Goal: Entertainment & Leisure: Browse casually

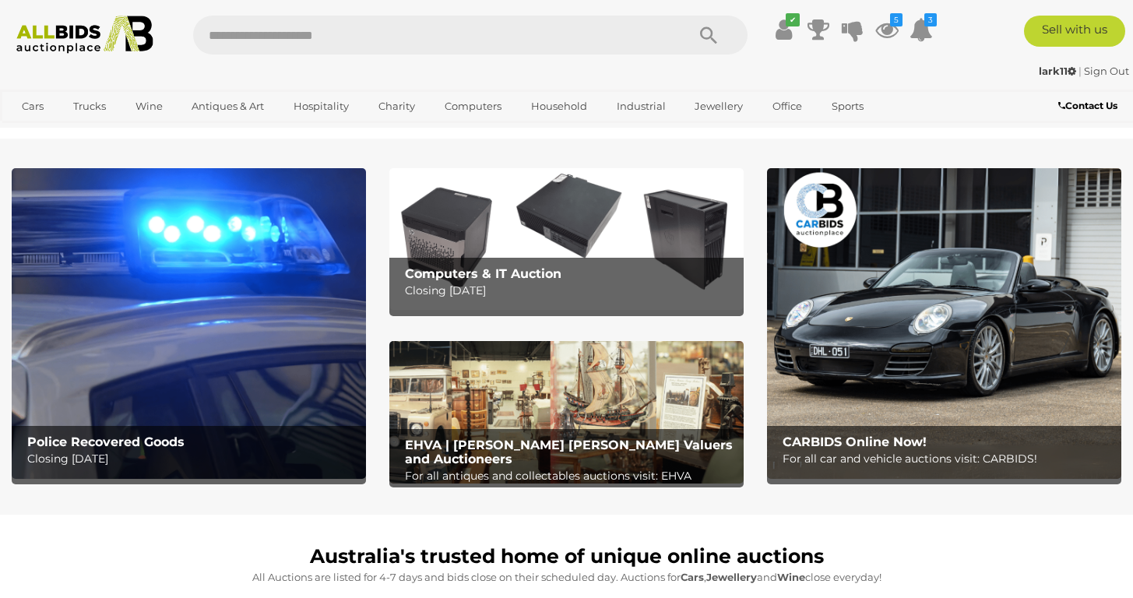
click at [1050, 69] on strong "lark11" at bounding box center [1057, 71] width 37 height 12
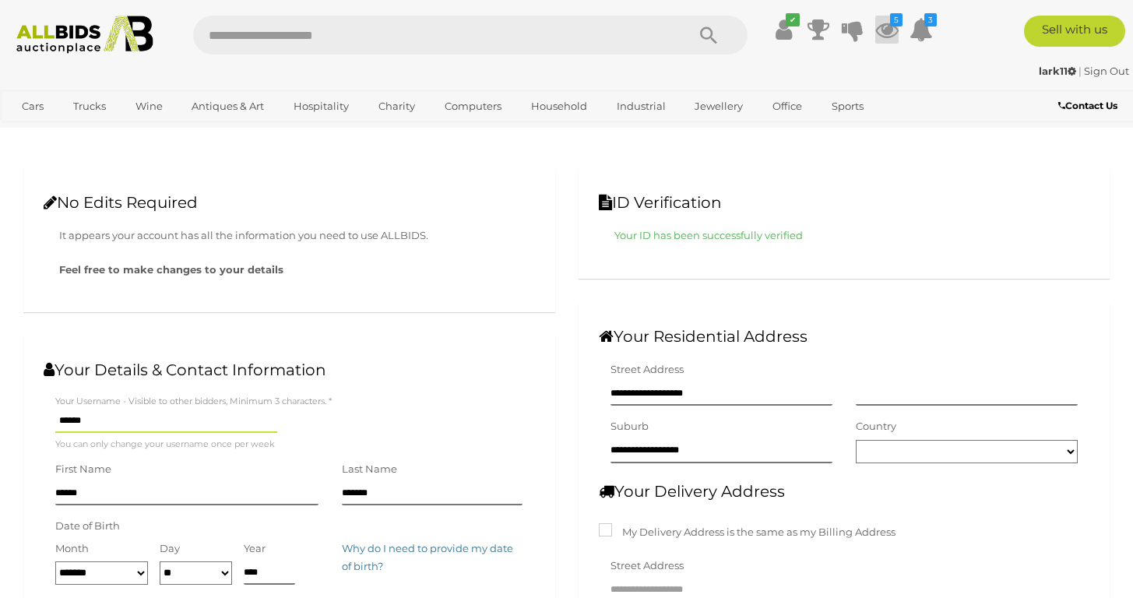
click at [890, 26] on icon "5" at bounding box center [896, 19] width 12 height 13
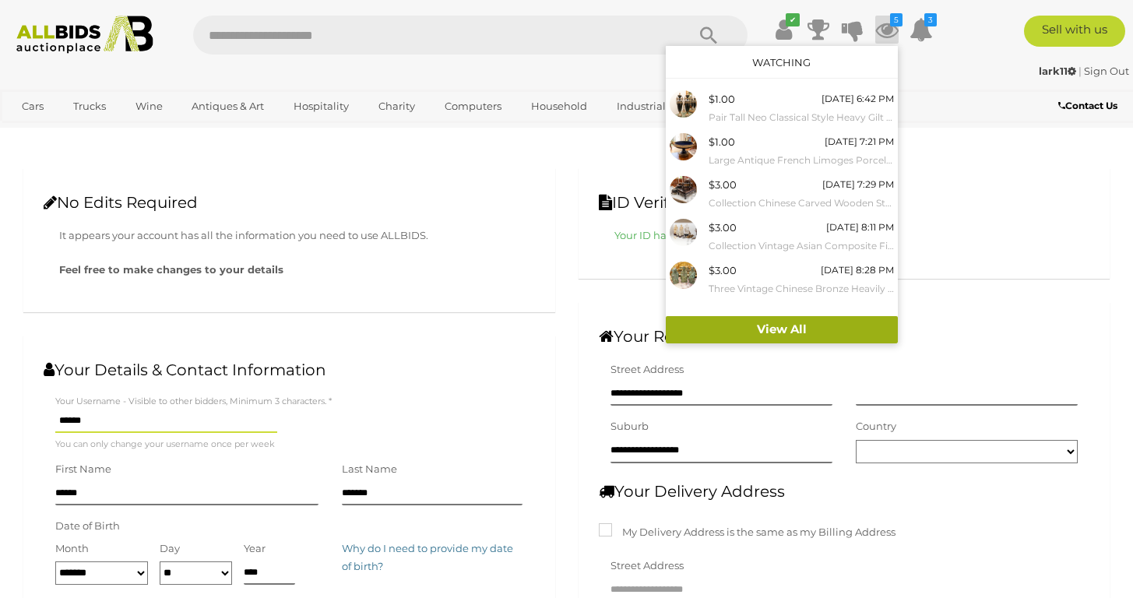
click at [772, 334] on link "View All" at bounding box center [782, 329] width 232 height 27
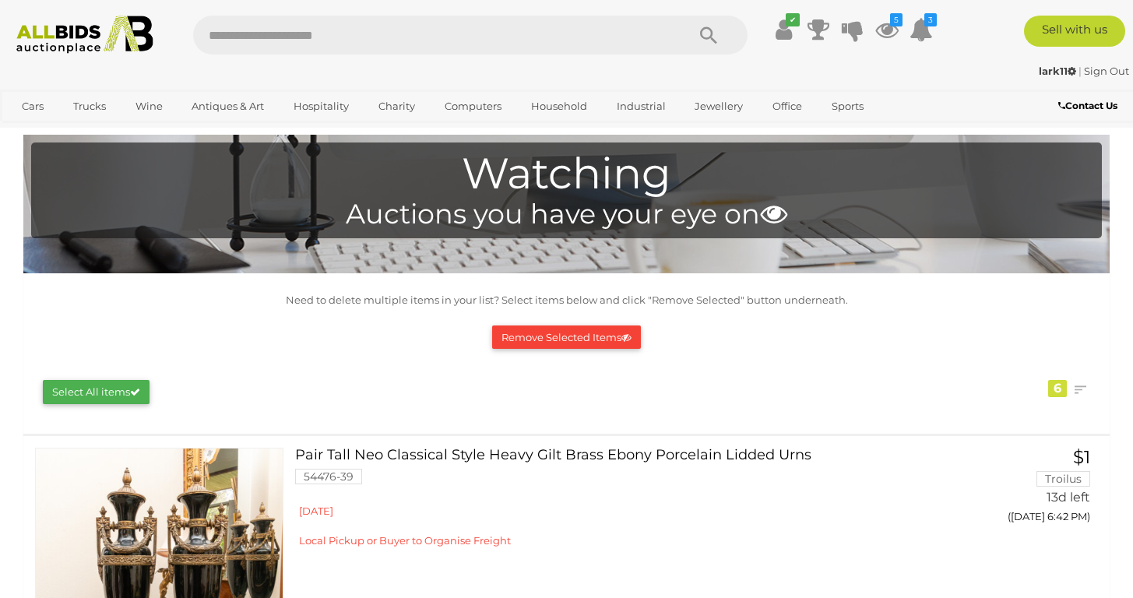
scroll to position [25, 0]
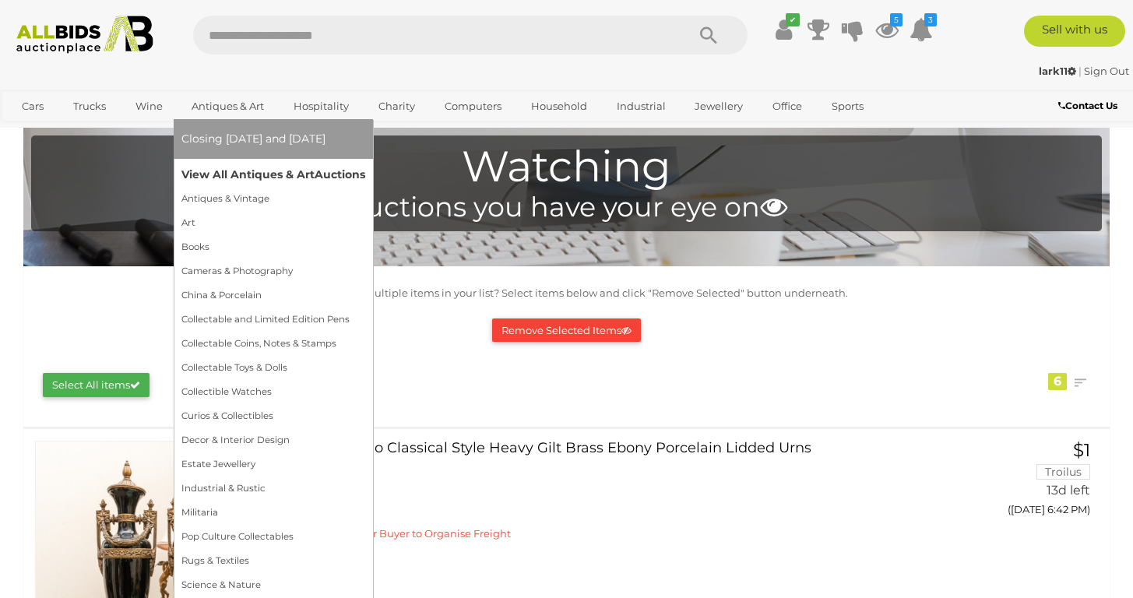
click at [223, 171] on link "View All Antiques & Art Auctions" at bounding box center [273, 175] width 184 height 24
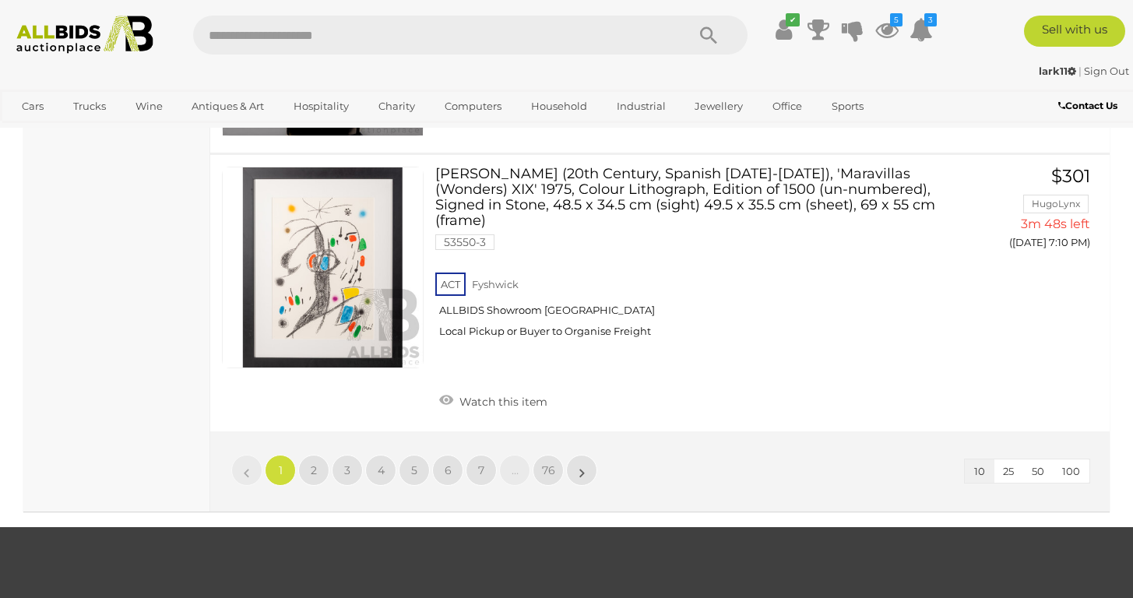
scroll to position [2561, 0]
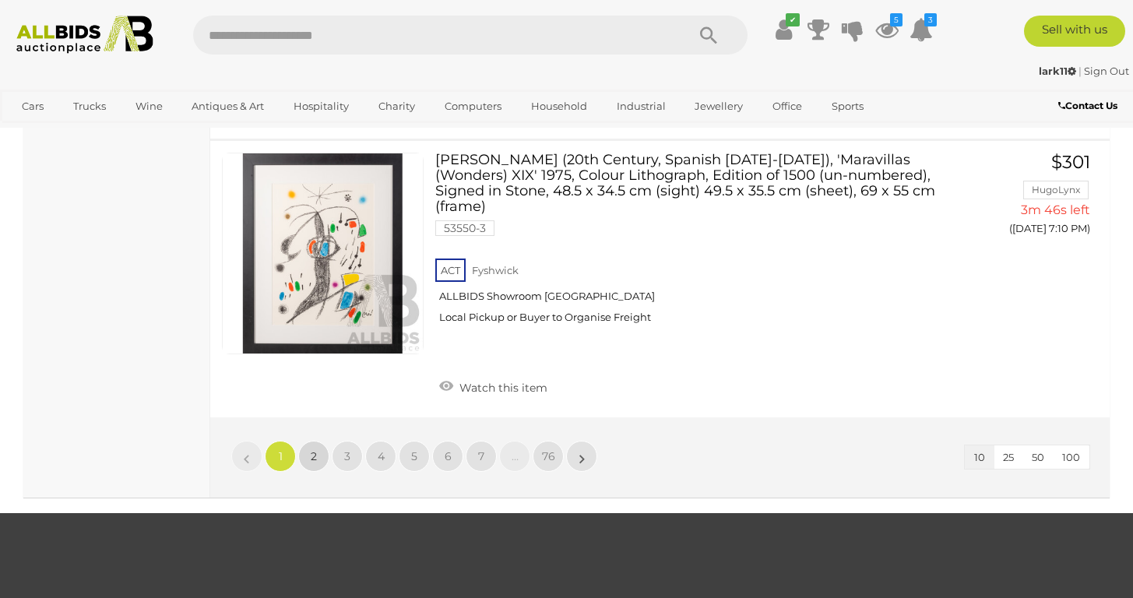
click at [318, 441] on link "2" at bounding box center [313, 456] width 31 height 31
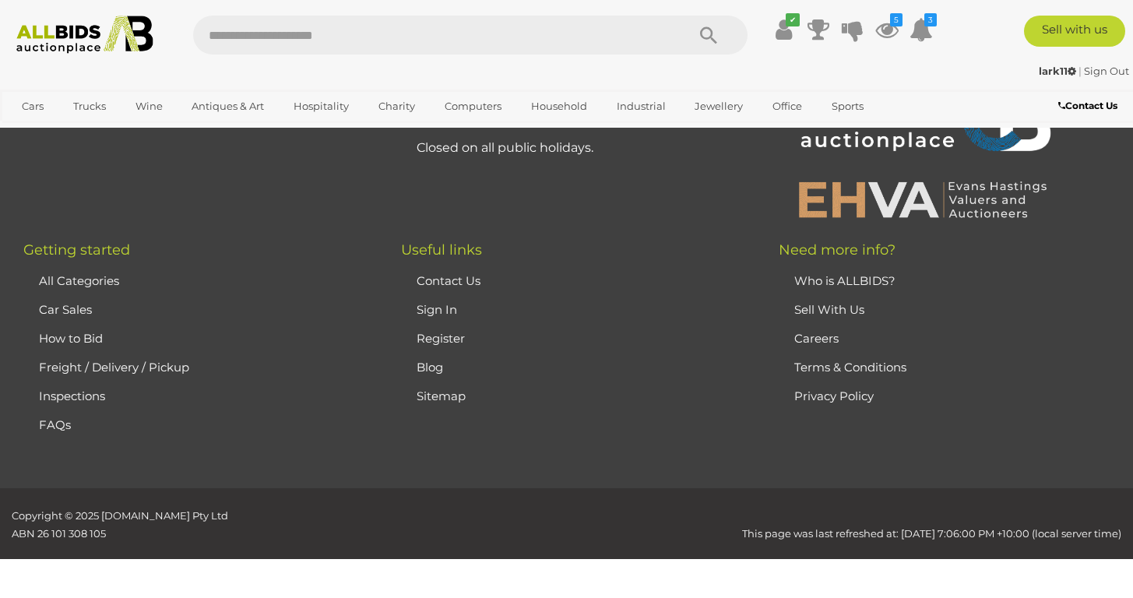
scroll to position [344, 0]
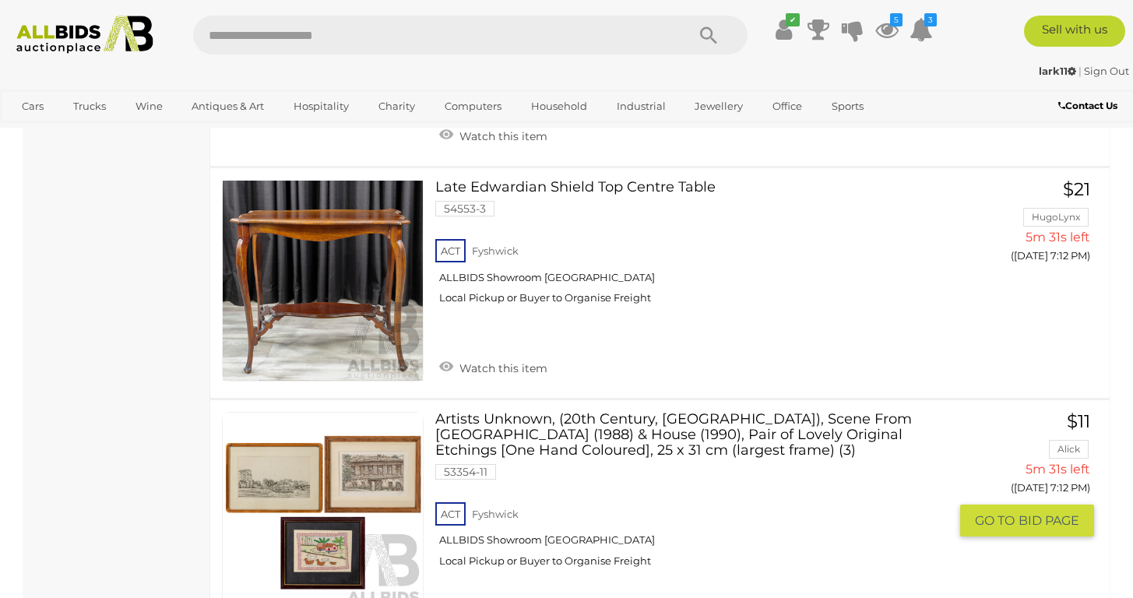
scroll to position [1997, 0]
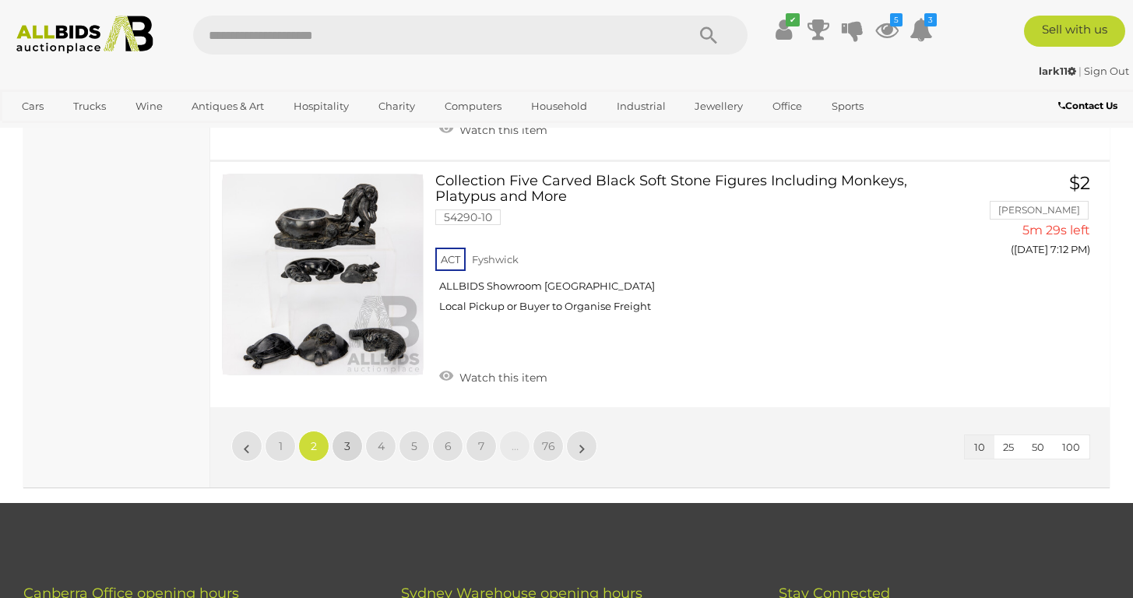
click at [350, 431] on link "3" at bounding box center [347, 446] width 31 height 31
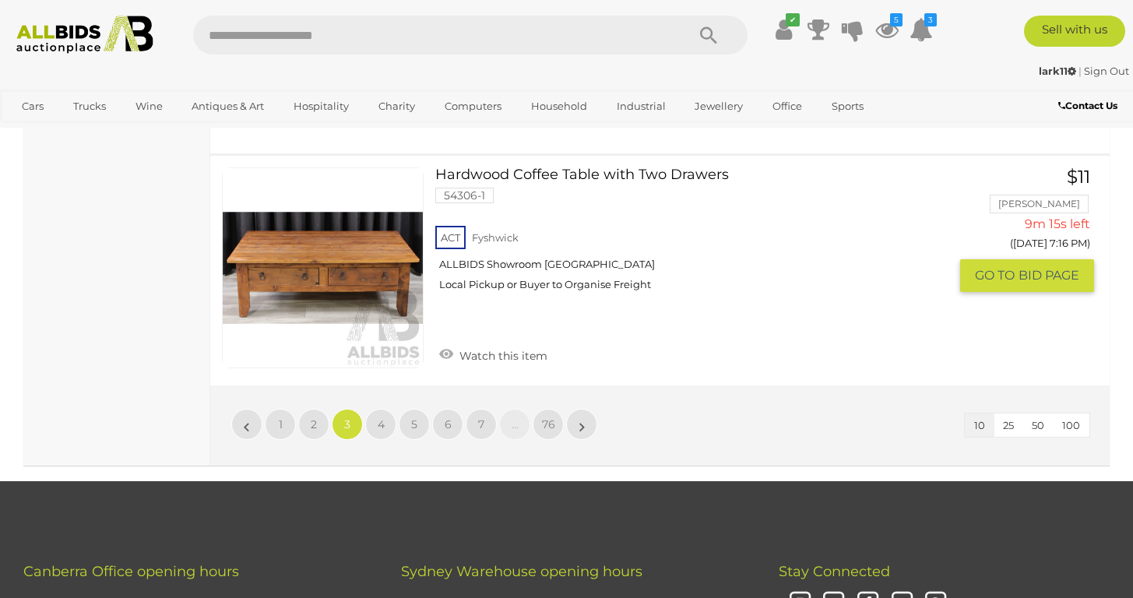
scroll to position [2513, 0]
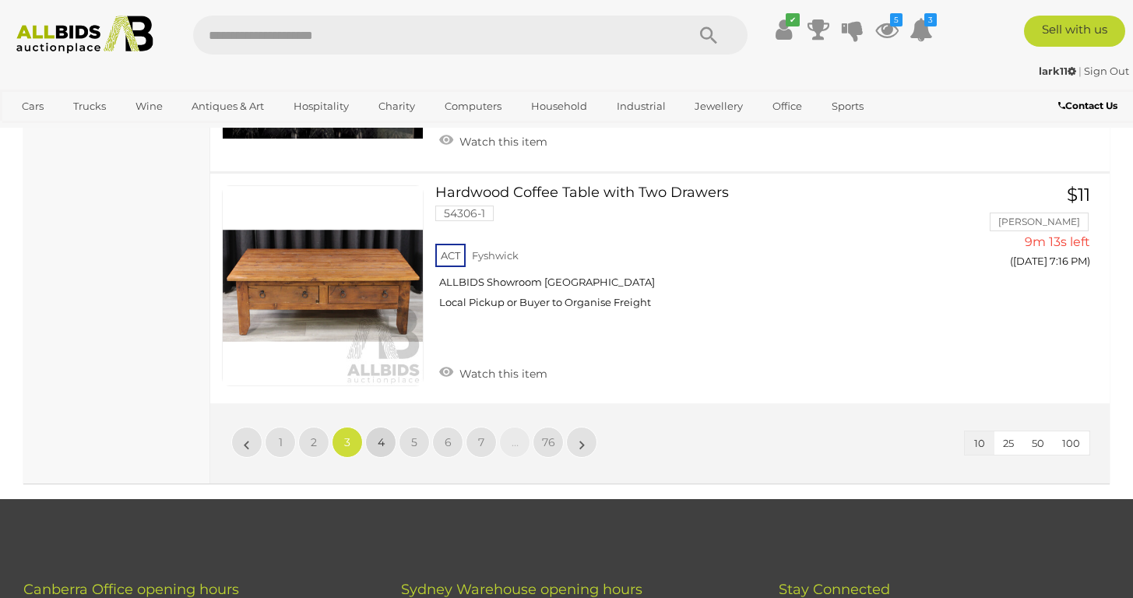
click at [379, 435] on span "4" at bounding box center [381, 442] width 7 height 14
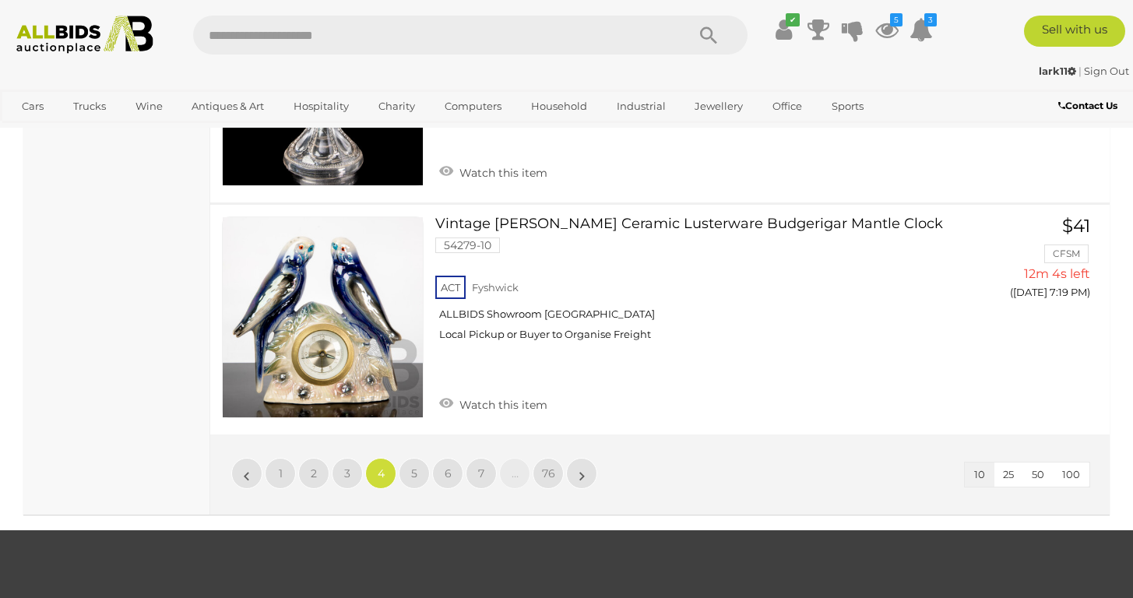
scroll to position [2506, 0]
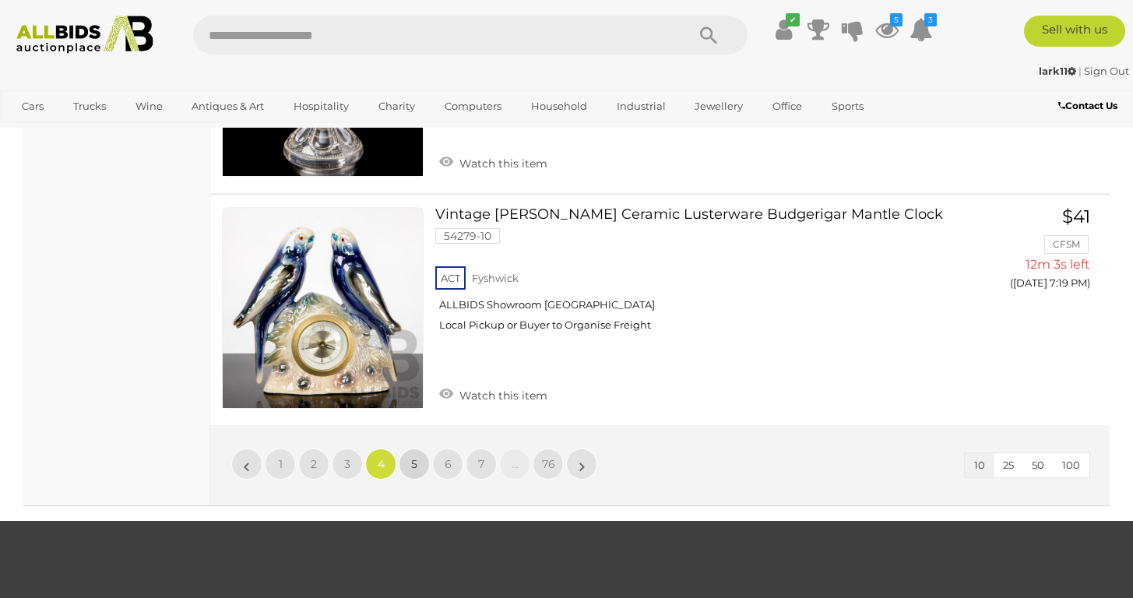
click at [420, 449] on link "5" at bounding box center [414, 464] width 31 height 31
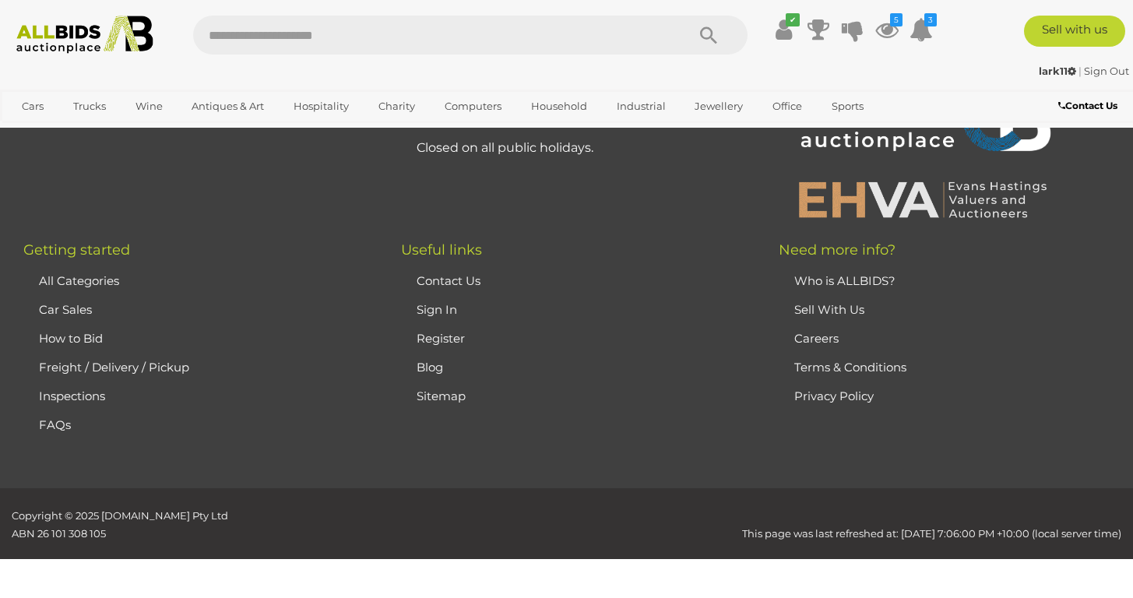
scroll to position [344, 0]
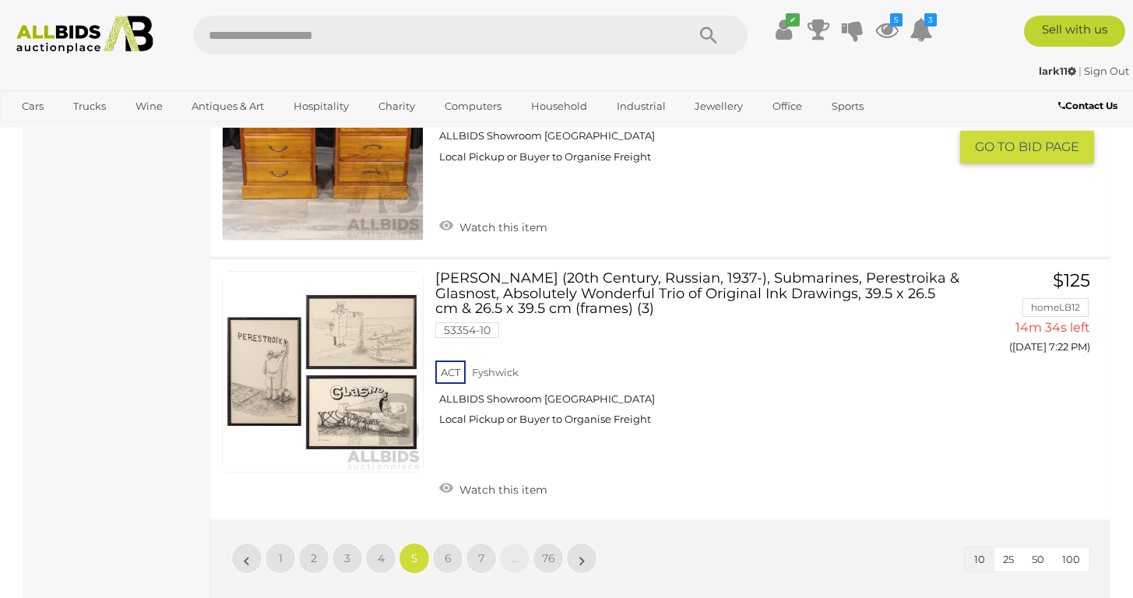
scroll to position [2414, 0]
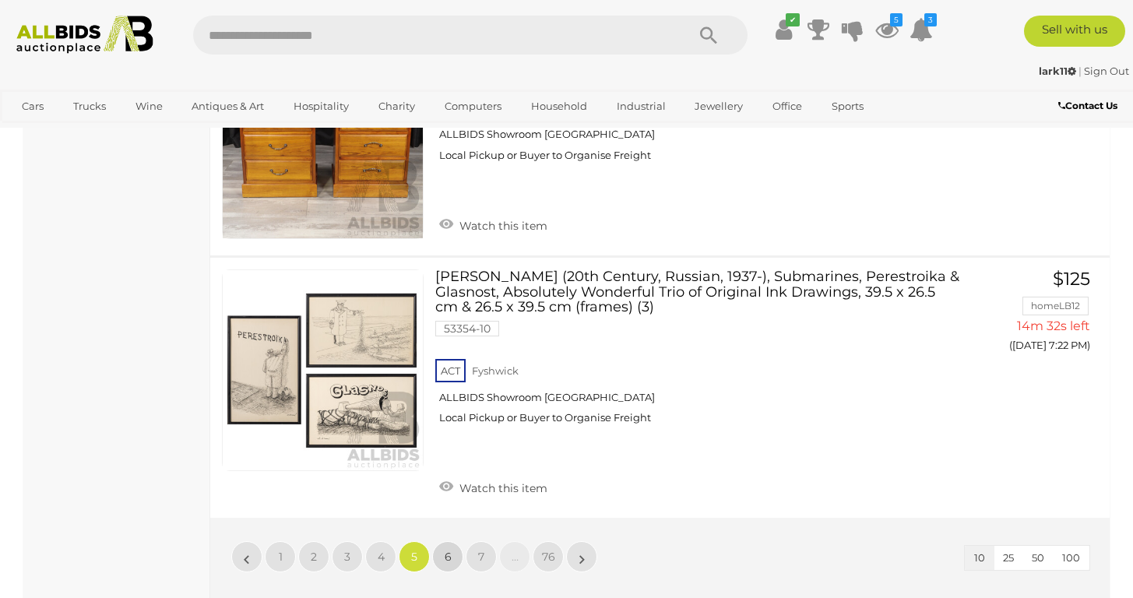
click at [446, 550] on span "6" at bounding box center [448, 557] width 7 height 14
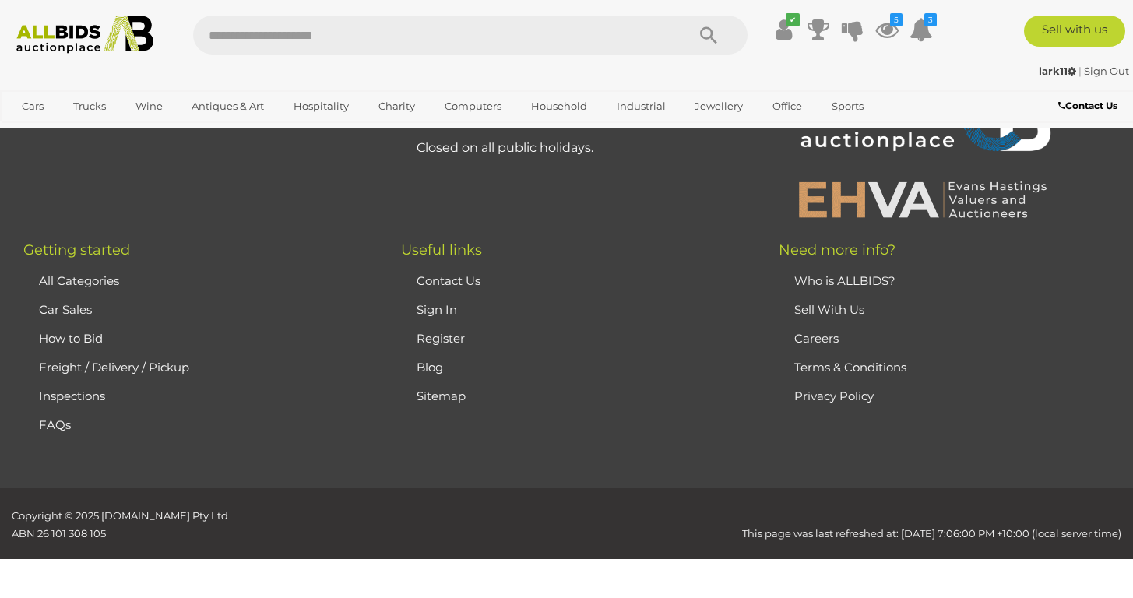
scroll to position [344, 0]
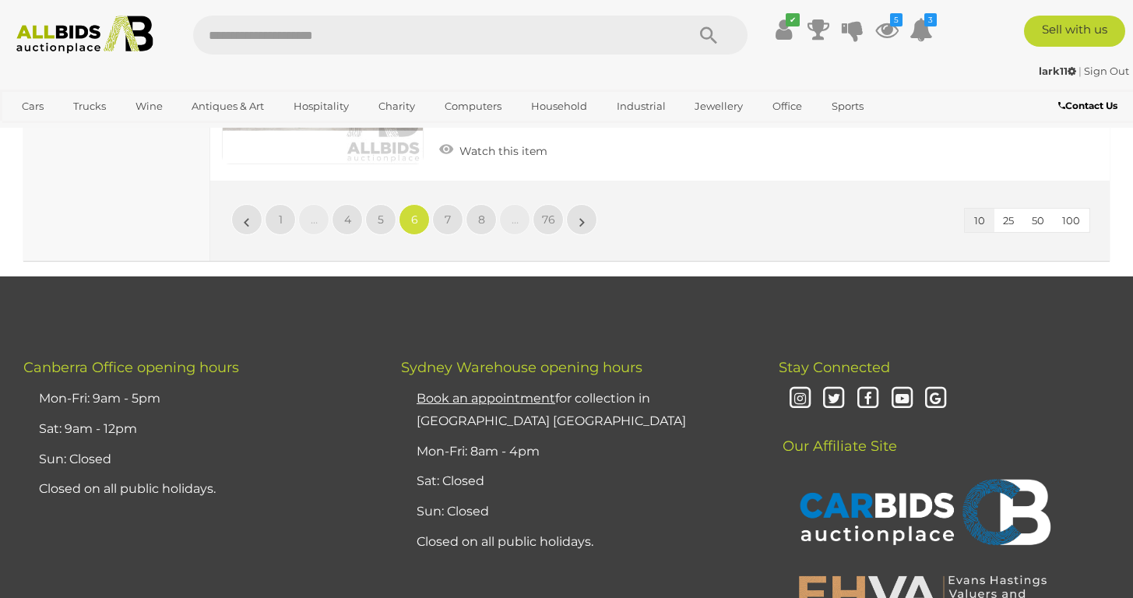
scroll to position [2725, 0]
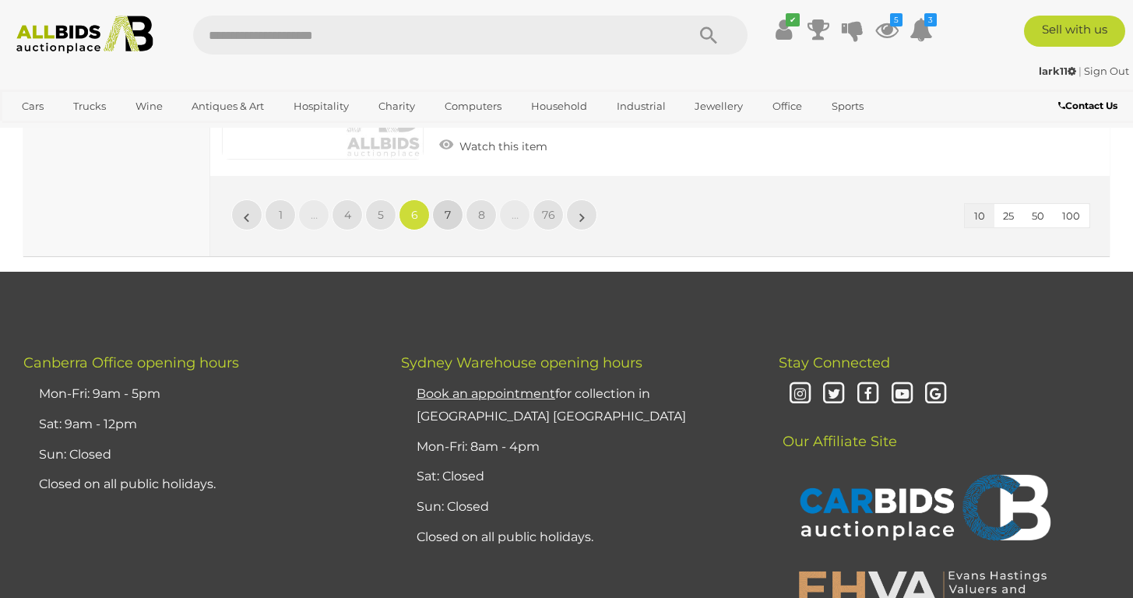
click at [446, 208] on span "7" at bounding box center [448, 215] width 6 height 14
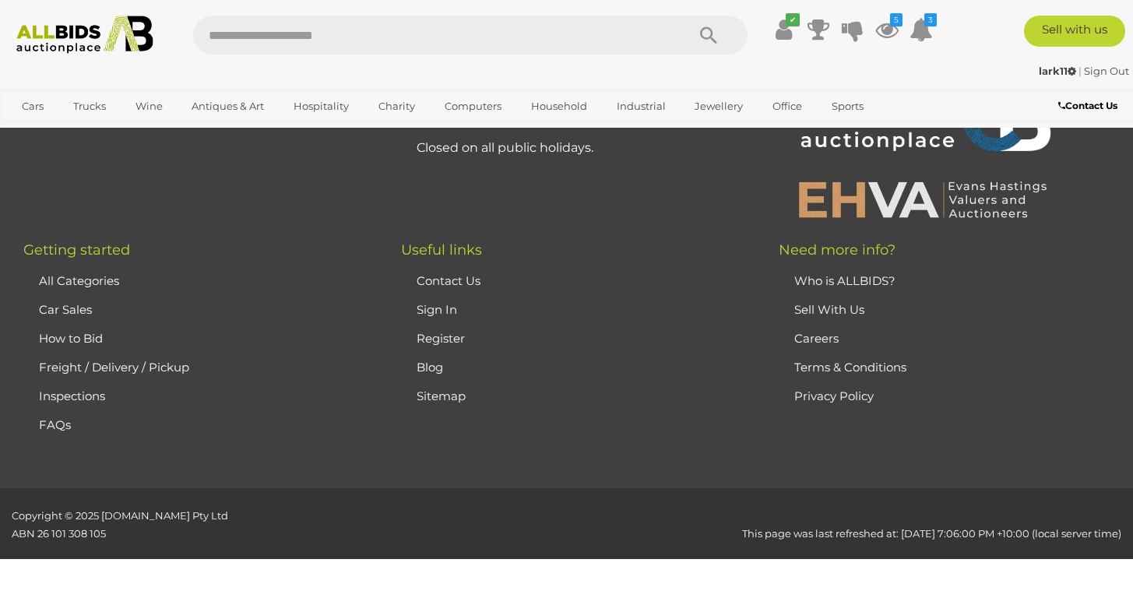
scroll to position [344, 0]
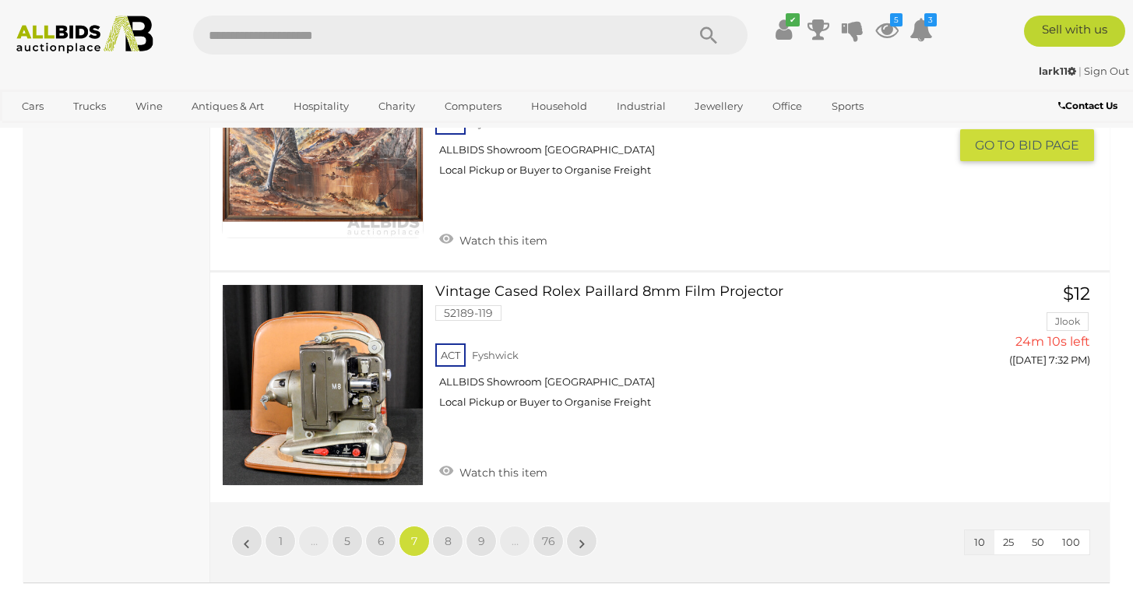
scroll to position [2455, 0]
